Goal: Task Accomplishment & Management: Use online tool/utility

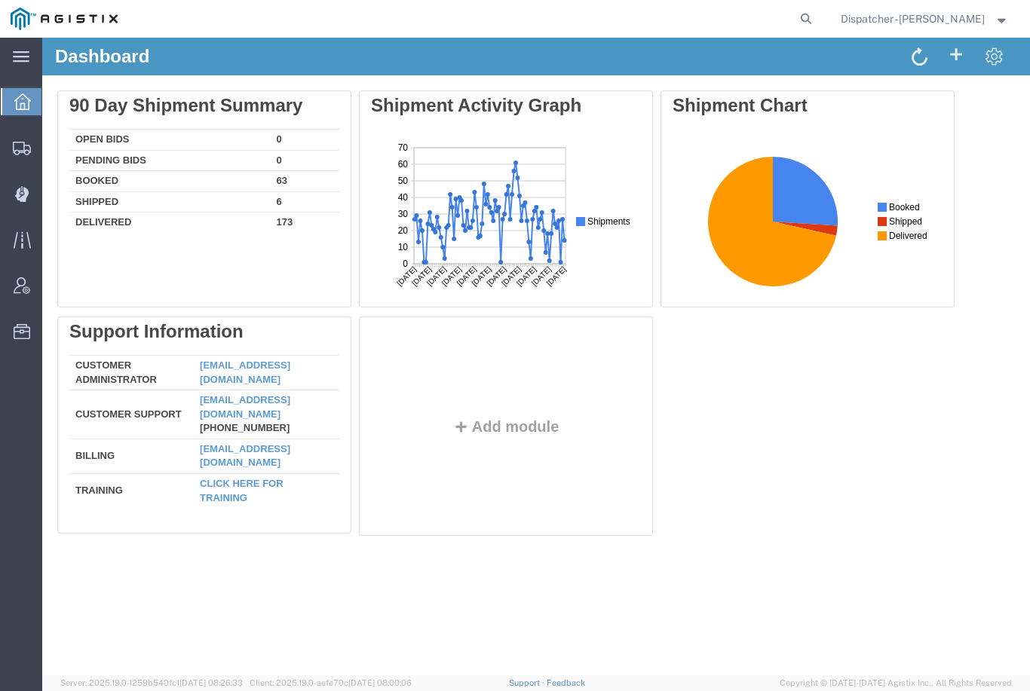
click at [22, 189] on icon at bounding box center [21, 188] width 1 height 5
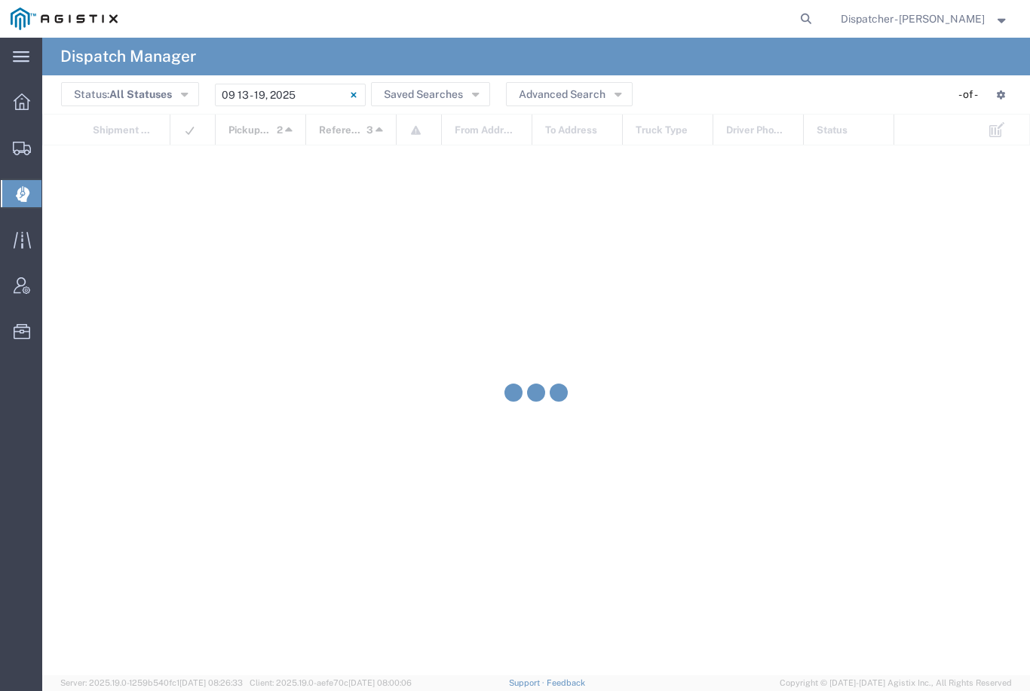
click at [305, 91] on input "[DATE] - [DATE]" at bounding box center [290, 95] width 151 height 23
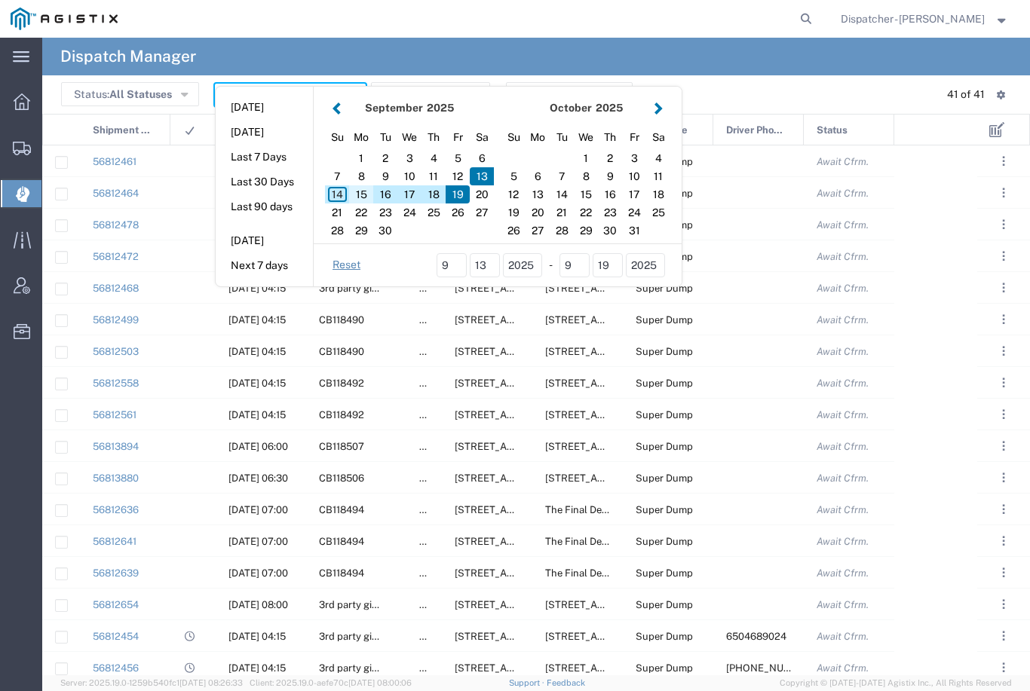
click at [365, 193] on div "15" at bounding box center [361, 194] width 24 height 18
click at [360, 189] on div "15" at bounding box center [361, 194] width 24 height 18
type input "[DATE]"
type input "[DATE] - [DATE]"
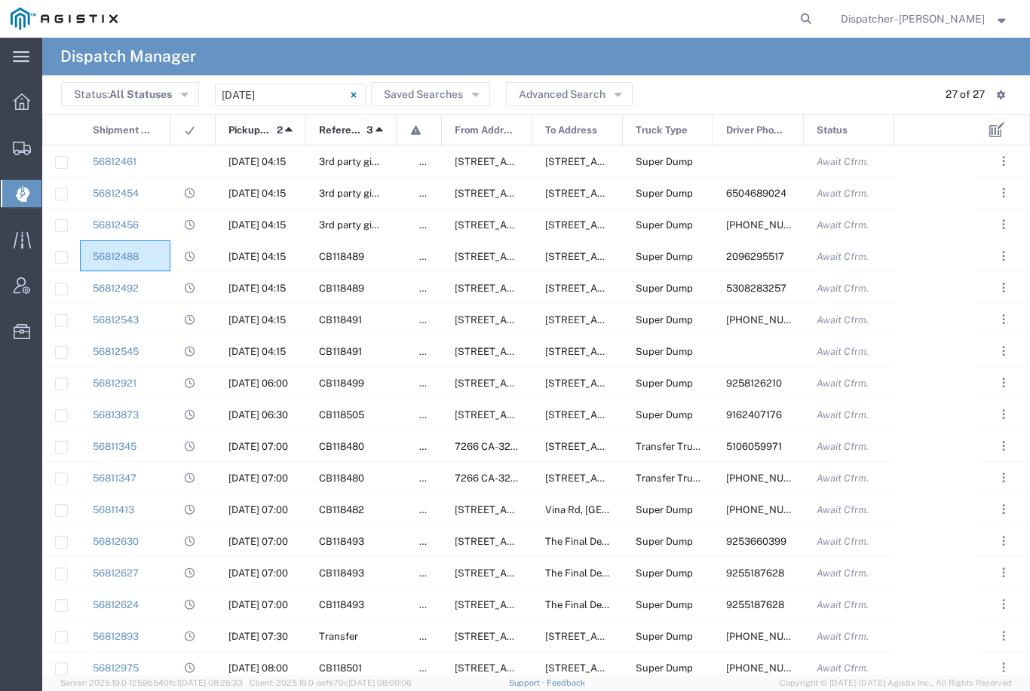
click at [162, 260] on div "56812488" at bounding box center [125, 255] width 90 height 31
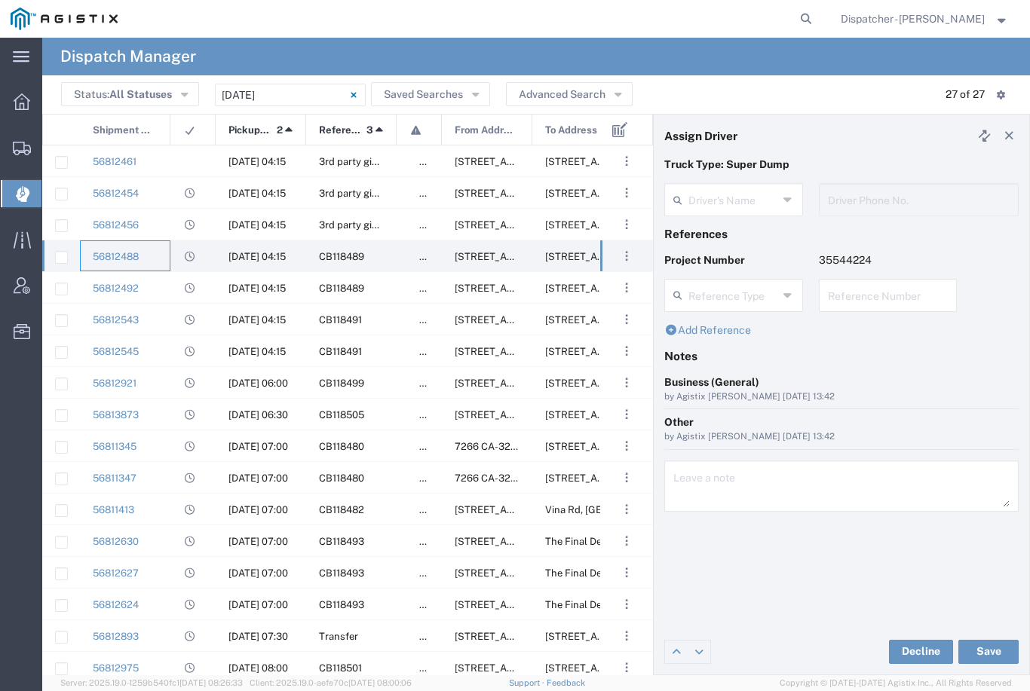
type input "[PERSON_NAME]"
type input "2096295517"
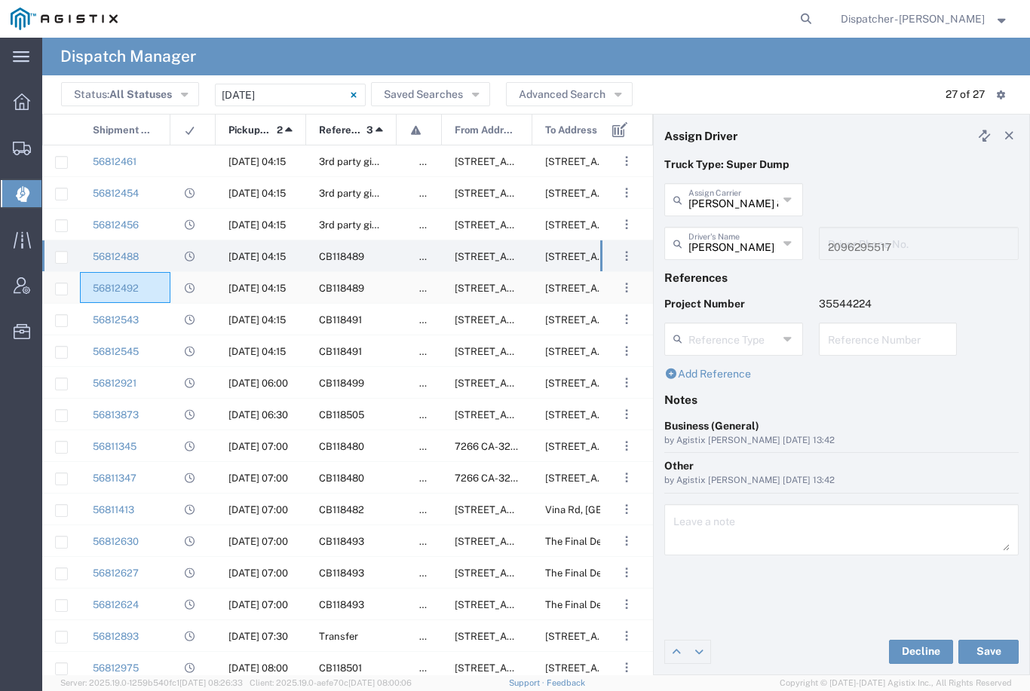
click at [161, 296] on div "56812492" at bounding box center [125, 287] width 90 height 31
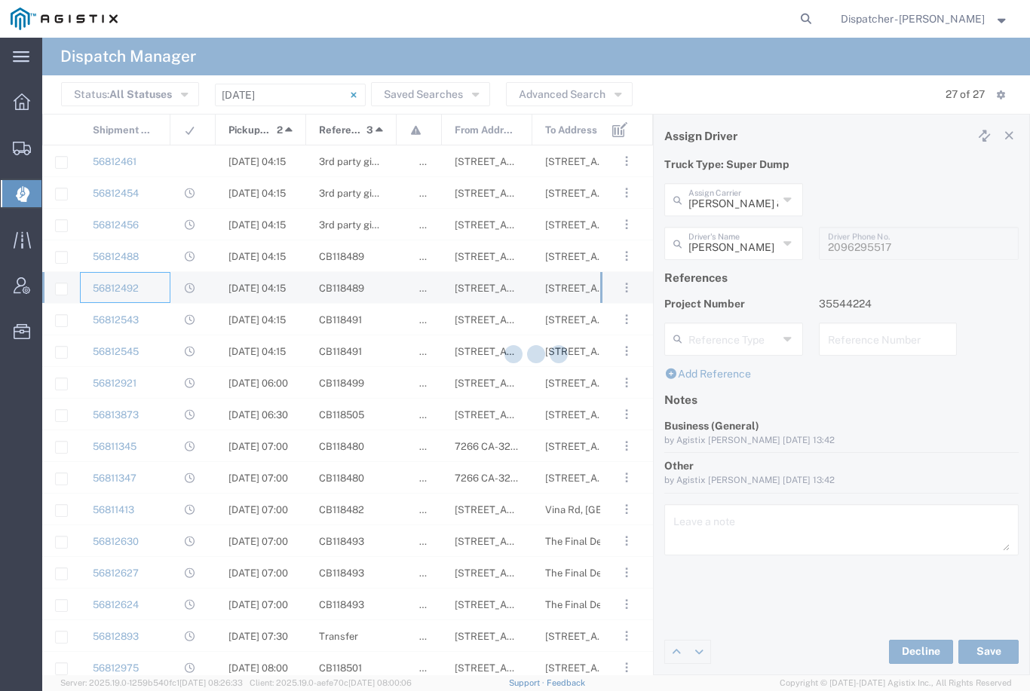
type input "Ahmed & Sons Transport"
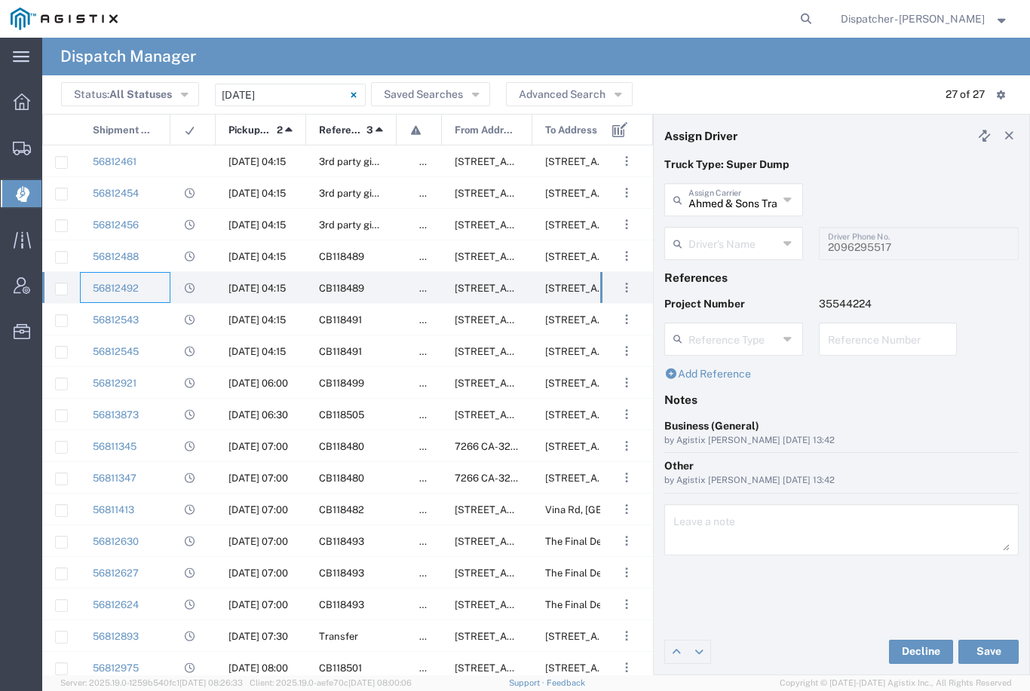
type input "[PERSON_NAME]"
type input "5308283257"
click at [165, 318] on div "56812543" at bounding box center [125, 319] width 90 height 31
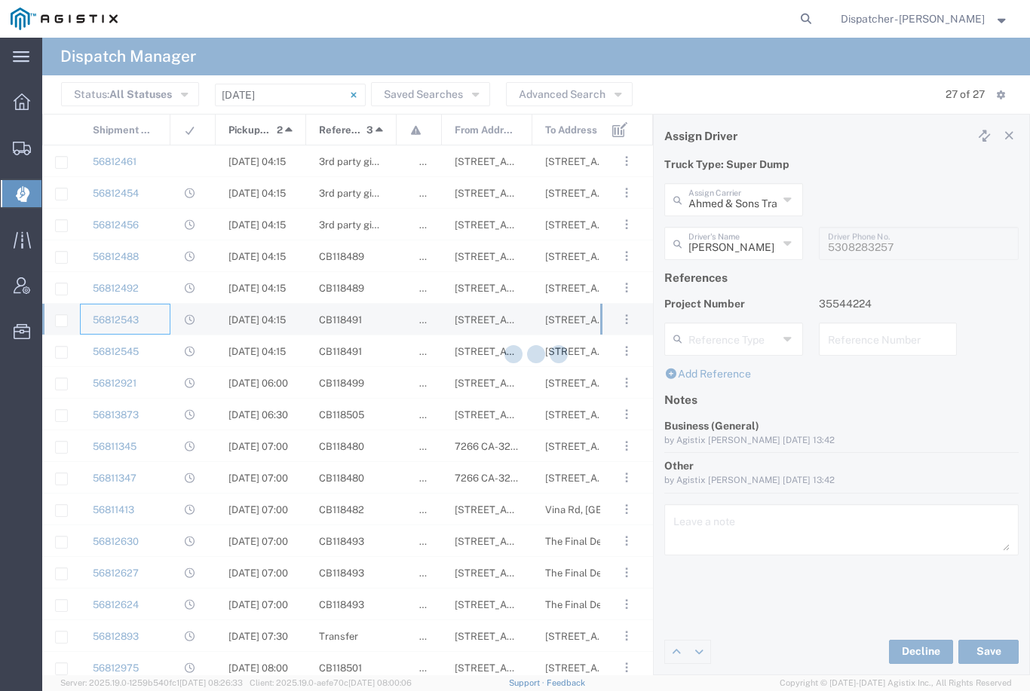
type input "MX Trucking"
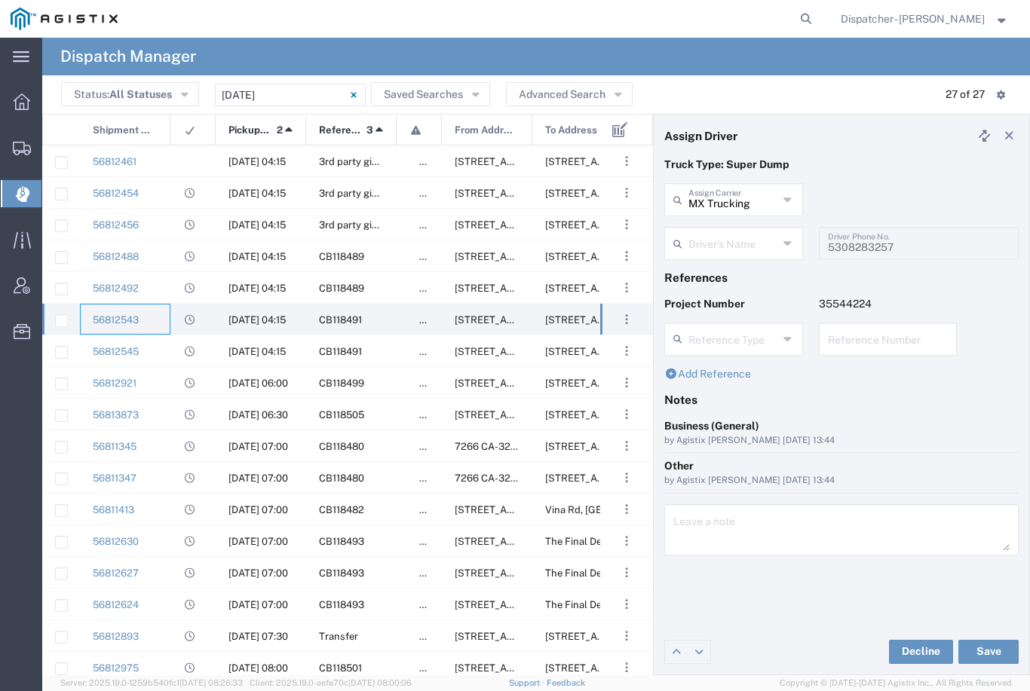
type input "[PERSON_NAME]"
type input "[PHONE_NUMBER]"
